Goal: Book appointment/travel/reservation

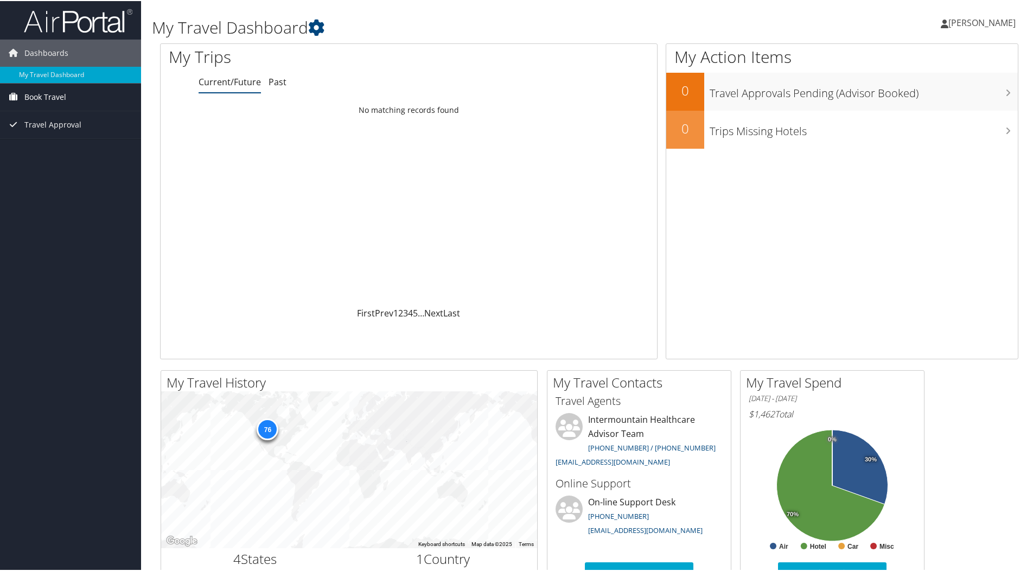
click at [72, 97] on link "Book Travel" at bounding box center [70, 95] width 141 height 27
click at [57, 133] on link "Book/Manage Online Trips" at bounding box center [70, 134] width 141 height 16
